Goal: Task Accomplishment & Management: Use online tool/utility

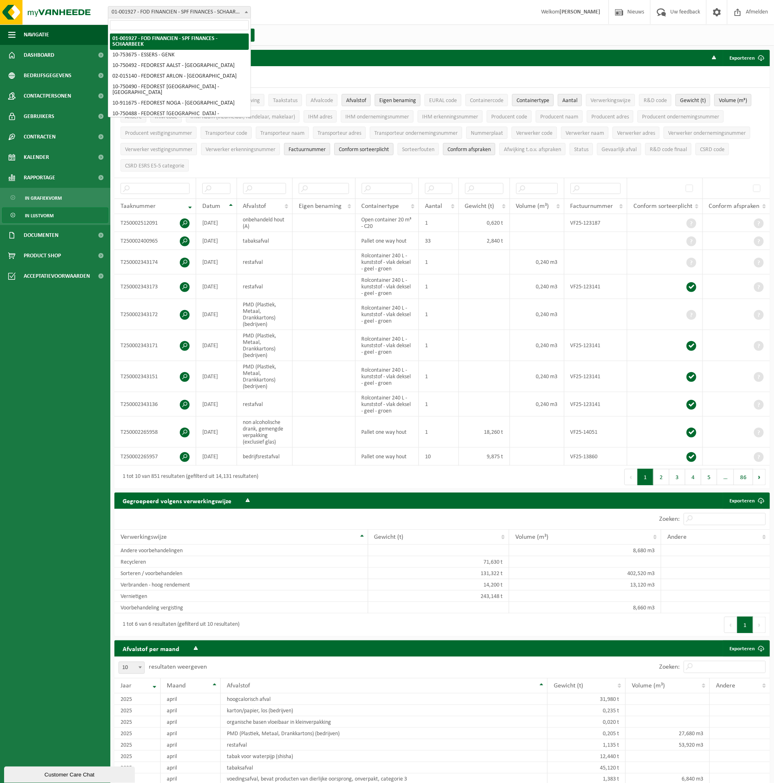
click at [241, 12] on span "01-001927 - FOD FINANCIEN - SPF FINANCES - SCHAARBEEK" at bounding box center [179, 12] width 142 height 11
select select "125240"
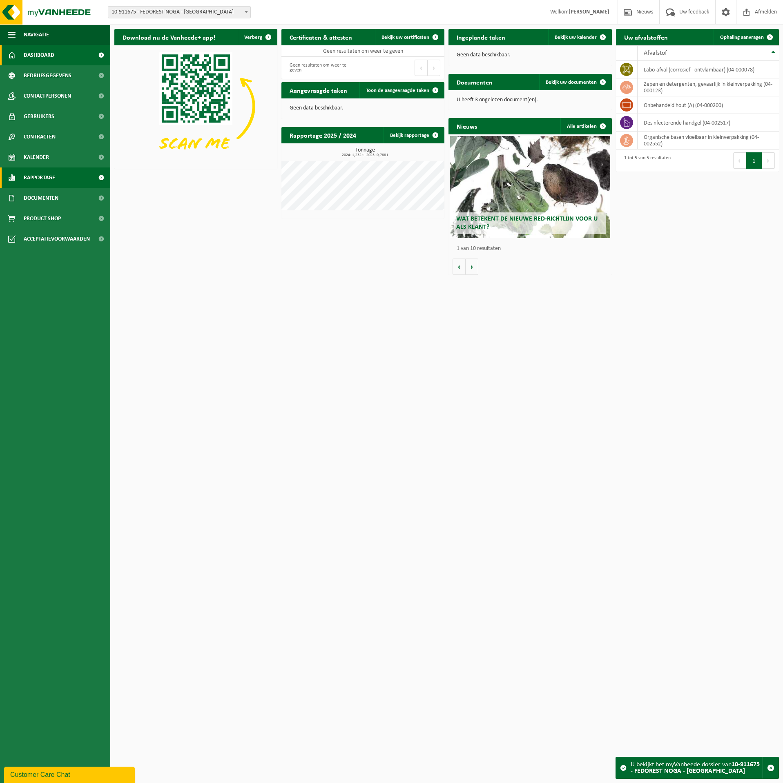
click at [67, 181] on link "Rapportage" at bounding box center [55, 178] width 110 height 20
click at [69, 208] on link "In lijstvorm" at bounding box center [55, 216] width 106 height 16
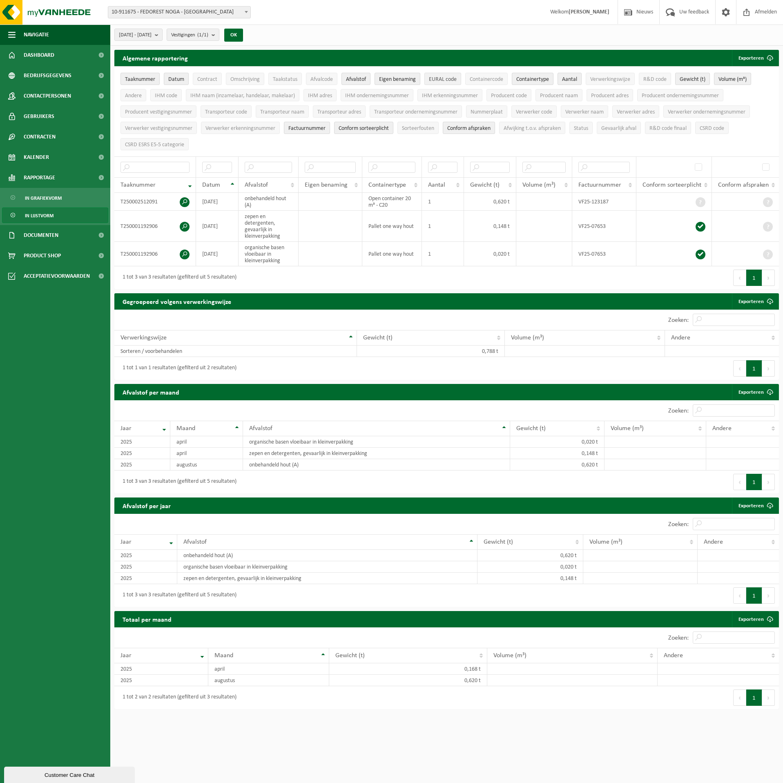
click at [448, 82] on span "EURAL code" at bounding box center [443, 79] width 28 height 6
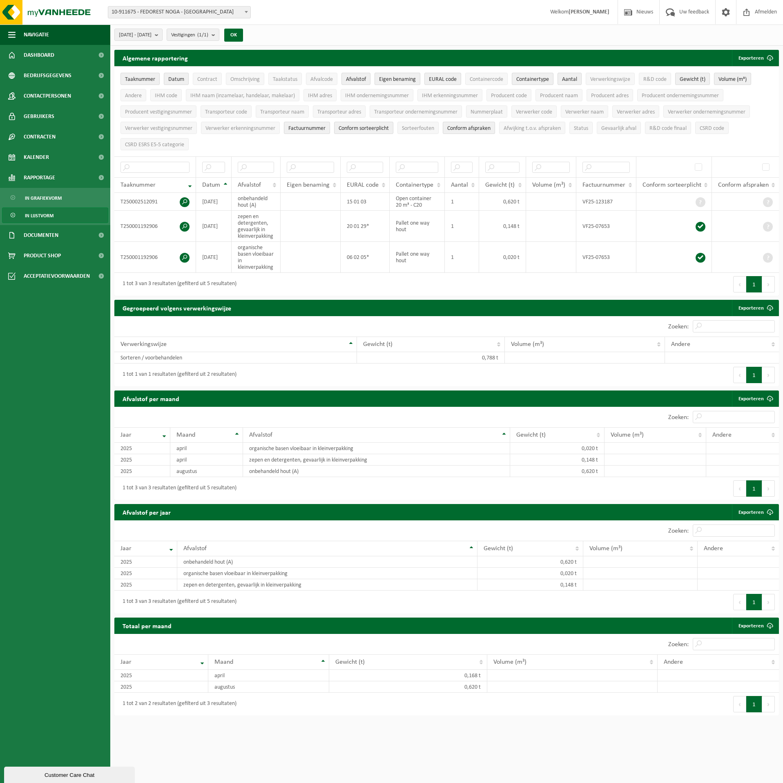
click at [404, 81] on span "Eigen benaming" at bounding box center [397, 79] width 37 height 6
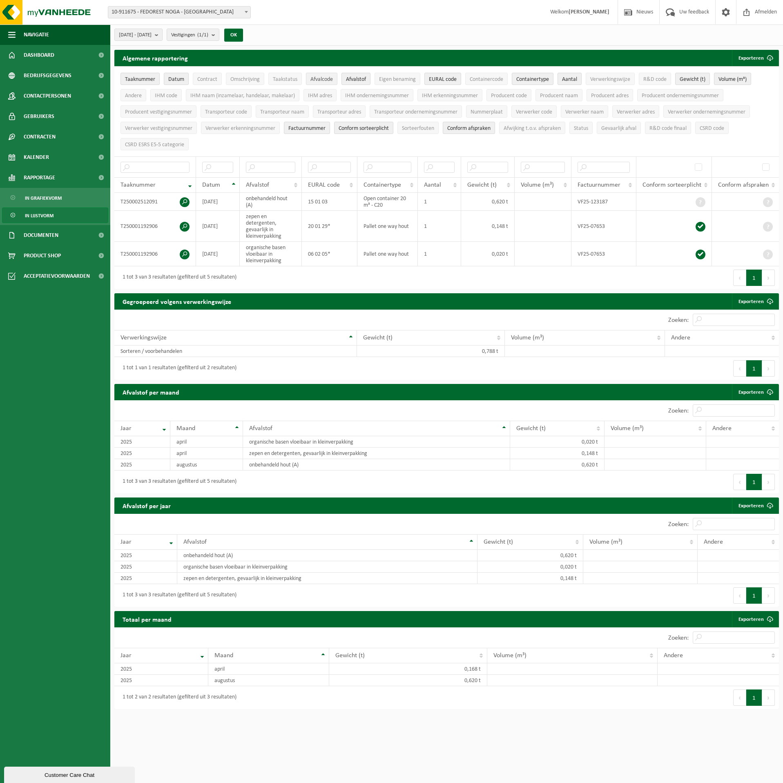
click at [324, 79] on span "Afvalcode" at bounding box center [322, 79] width 22 height 6
click at [539, 78] on span "Containertype" at bounding box center [533, 79] width 33 height 6
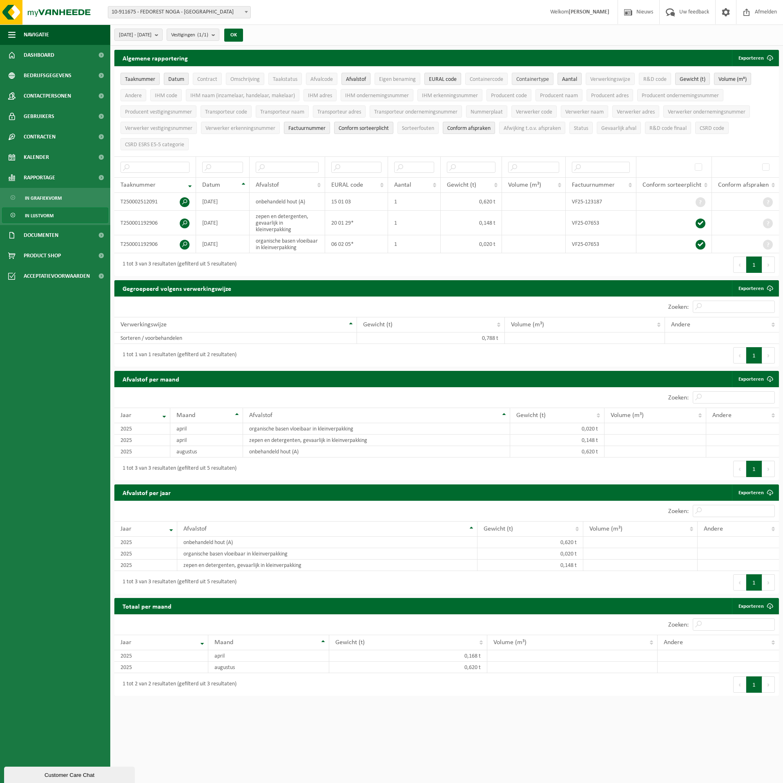
click at [541, 79] on span "Containertype" at bounding box center [533, 79] width 33 height 6
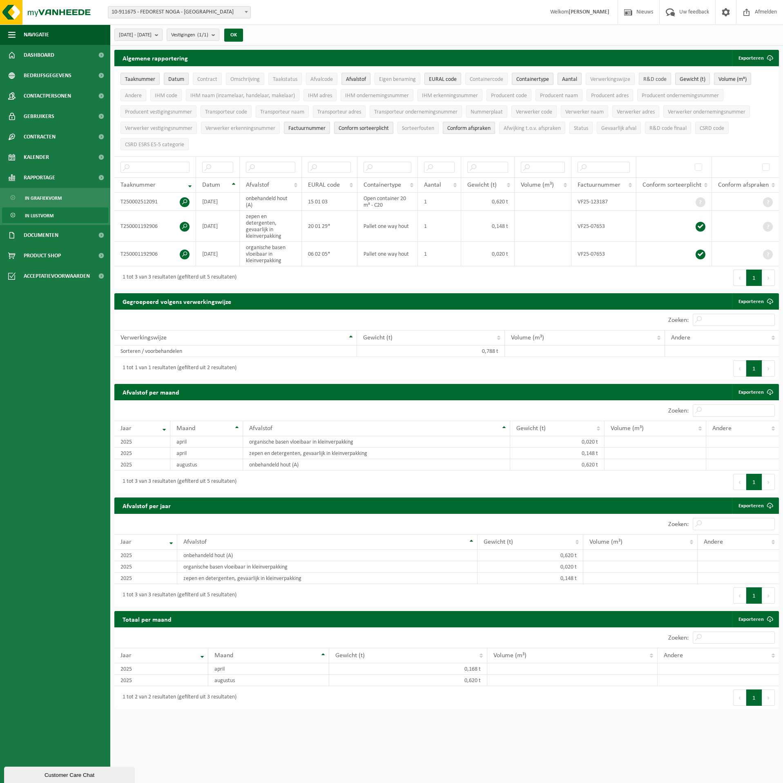
click at [669, 75] on button "R&D code" at bounding box center [655, 79] width 32 height 12
click at [323, 132] on span "Factuurnummer" at bounding box center [307, 128] width 37 height 6
click at [355, 132] on span "Conform sorteerplicht" at bounding box center [364, 128] width 50 height 6
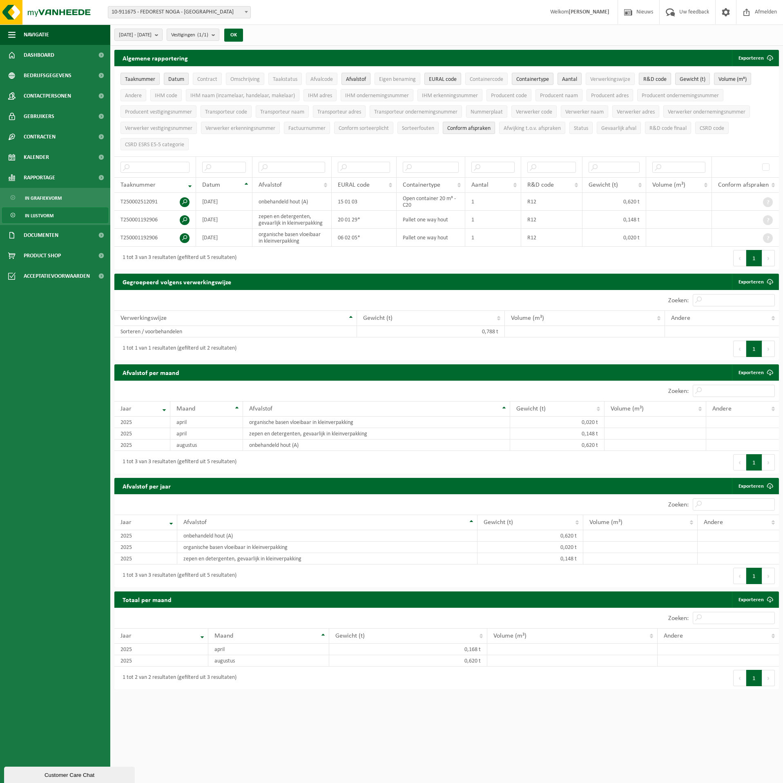
click at [465, 128] on span "Conform afspraken" at bounding box center [468, 128] width 43 height 6
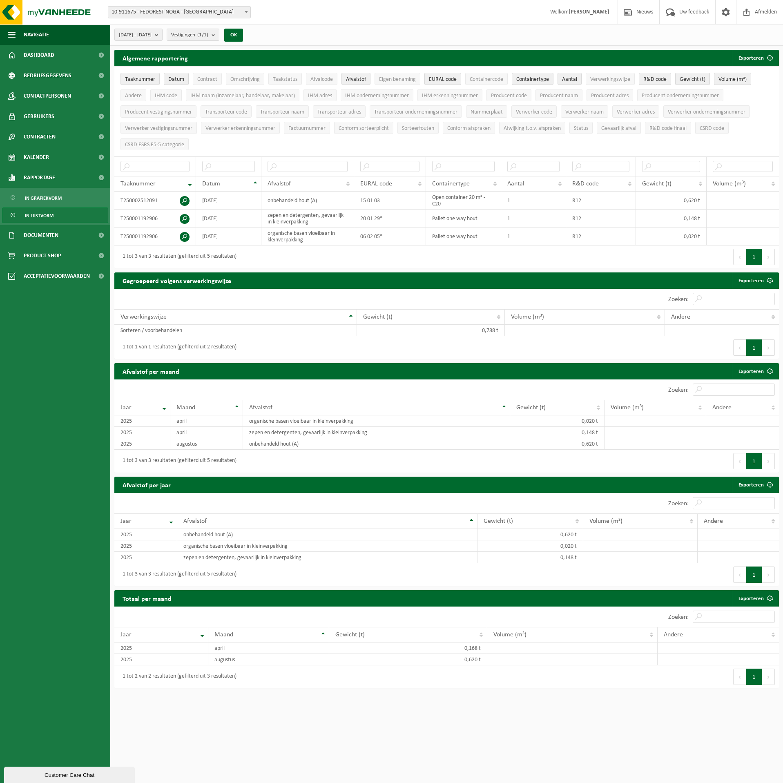
click at [735, 81] on span "Volume (m³)" at bounding box center [733, 79] width 28 height 6
click at [673, 132] on span "R&D code finaal" at bounding box center [668, 128] width 37 height 6
click at [631, 134] on button "Gevaarlijk afval" at bounding box center [619, 128] width 44 height 12
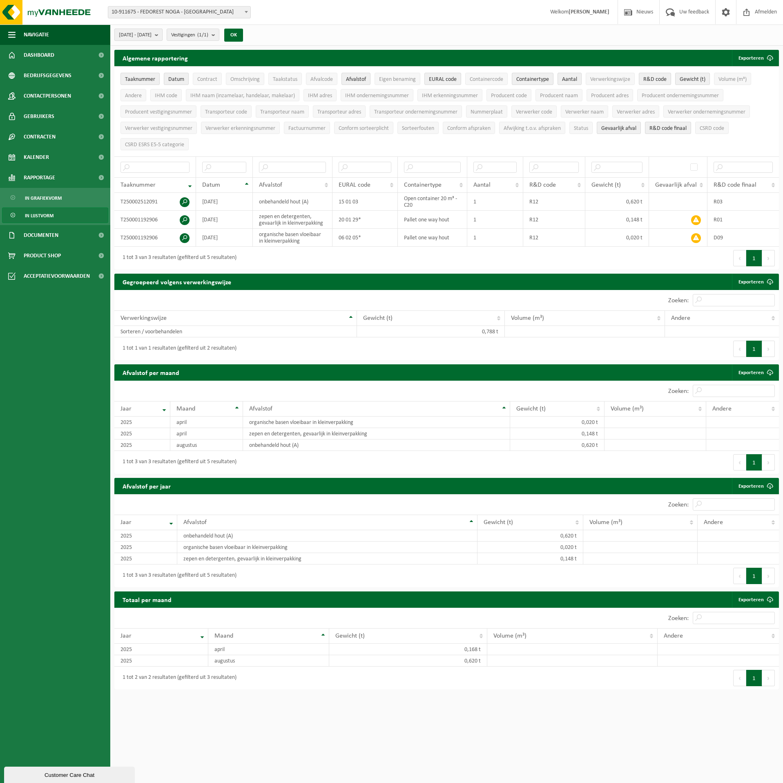
click at [136, 37] on span "[DATE] - [DATE]" at bounding box center [135, 35] width 33 height 12
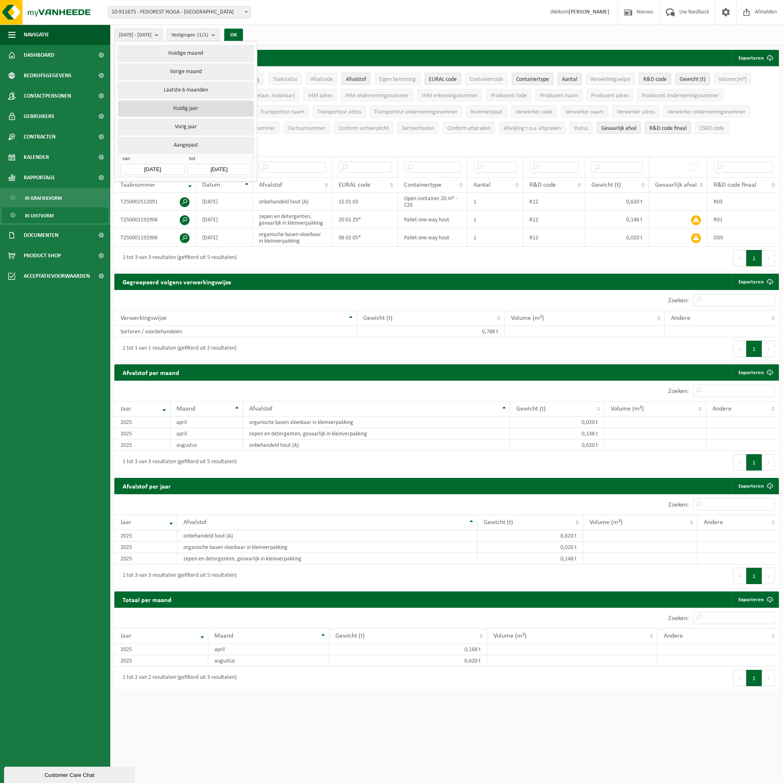
click at [147, 107] on button "Huidig jaar" at bounding box center [185, 109] width 135 height 16
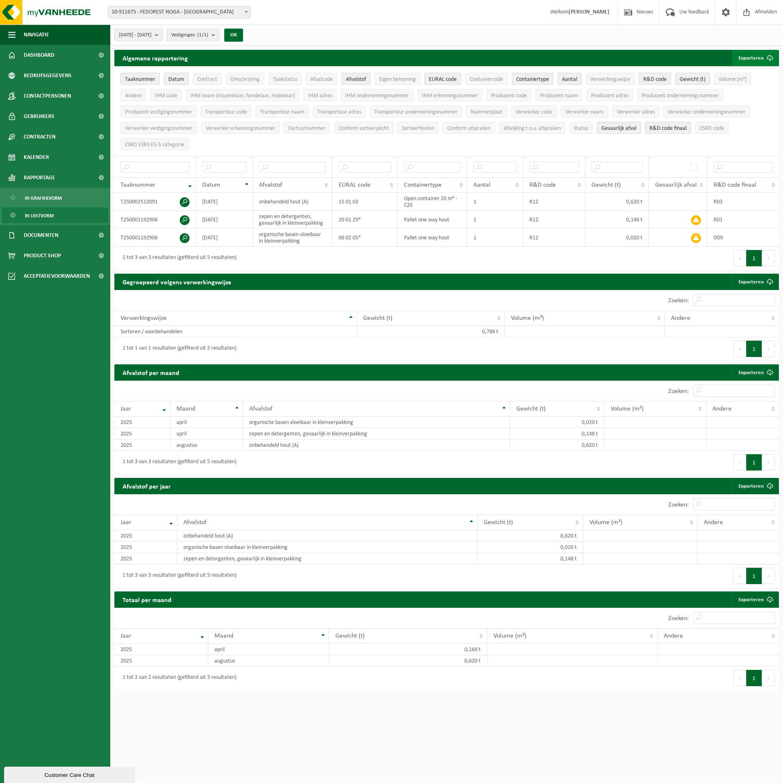
click at [767, 60] on span "submit" at bounding box center [770, 58] width 16 height 16
click at [763, 73] on link "Enkel mijn selectie" at bounding box center [741, 74] width 74 height 16
click at [771, 16] on span "Afmelden" at bounding box center [766, 12] width 26 height 24
